Goal: Task Accomplishment & Management: Use online tool/utility

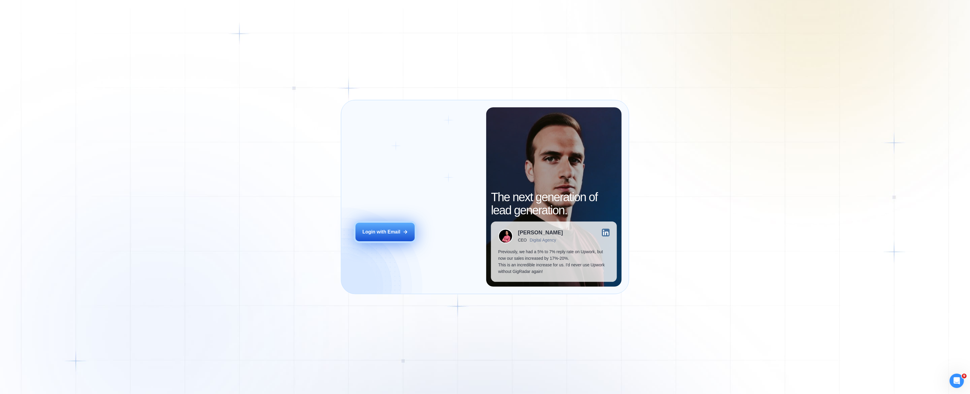
click at [385, 232] on div "Login with Email" at bounding box center [381, 232] width 38 height 7
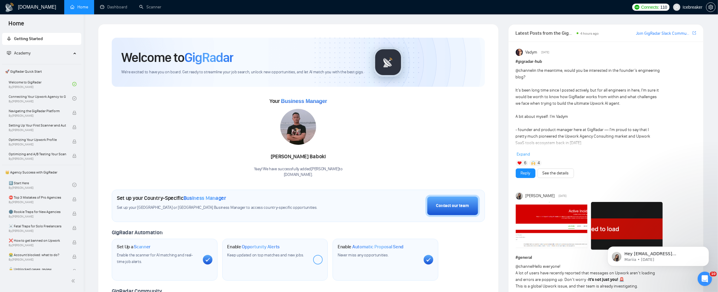
click at [126, 10] on link "Dashboard" at bounding box center [113, 6] width 27 height 5
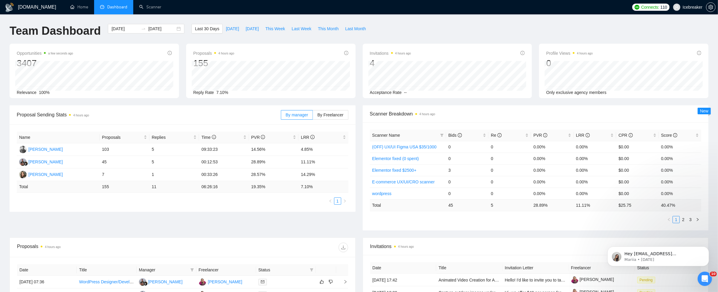
click at [130, 10] on li "Dashboard" at bounding box center [113, 7] width 39 height 14
click at [147, 7] on link "Scanner" at bounding box center [150, 6] width 22 height 5
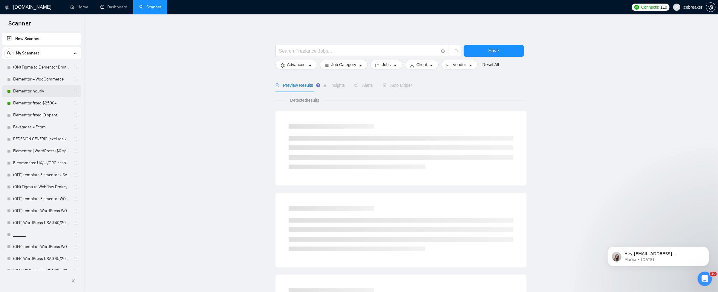
click at [49, 95] on link "Elementor hourly" at bounding box center [41, 91] width 57 height 12
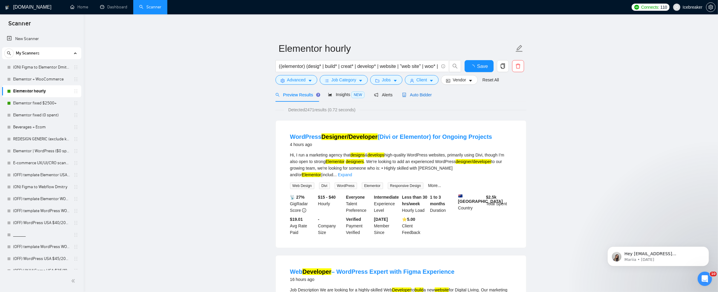
click at [432, 97] on div "Auto Bidder" at bounding box center [417, 94] width 30 height 7
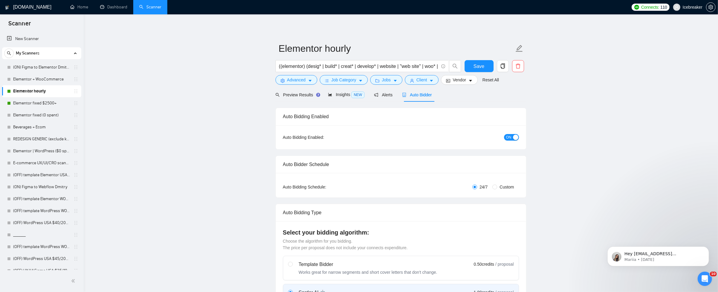
click at [511, 137] on span "ON" at bounding box center [508, 137] width 5 height 7
click at [472, 66] on button "Save" at bounding box center [479, 66] width 29 height 12
click at [44, 101] on link "Elementor fixed $2500+" at bounding box center [41, 103] width 57 height 12
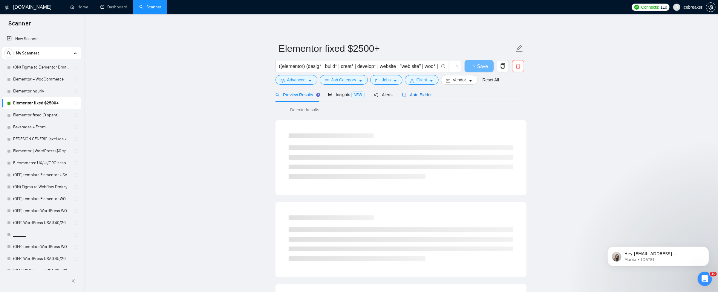
click at [424, 94] on span "Auto Bidder" at bounding box center [417, 94] width 30 height 5
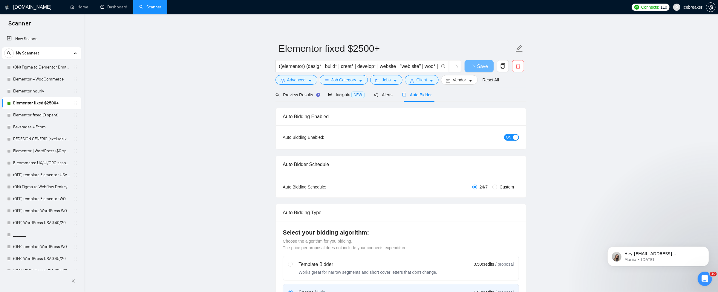
click at [508, 136] on span "ON" at bounding box center [508, 137] width 5 height 7
click at [484, 65] on span "Save" at bounding box center [479, 65] width 11 height 7
click at [107, 10] on link "Dashboard" at bounding box center [113, 6] width 27 height 5
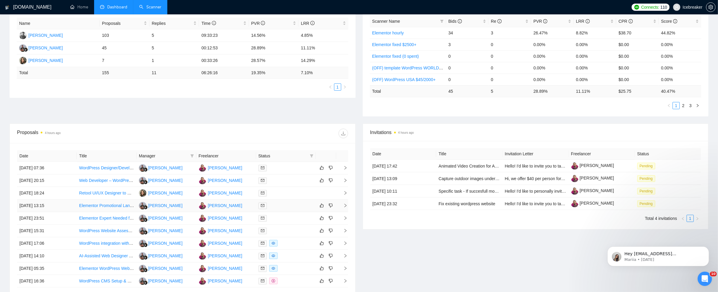
scroll to position [139, 0]
